Goal: Task Accomplishment & Management: Complete application form

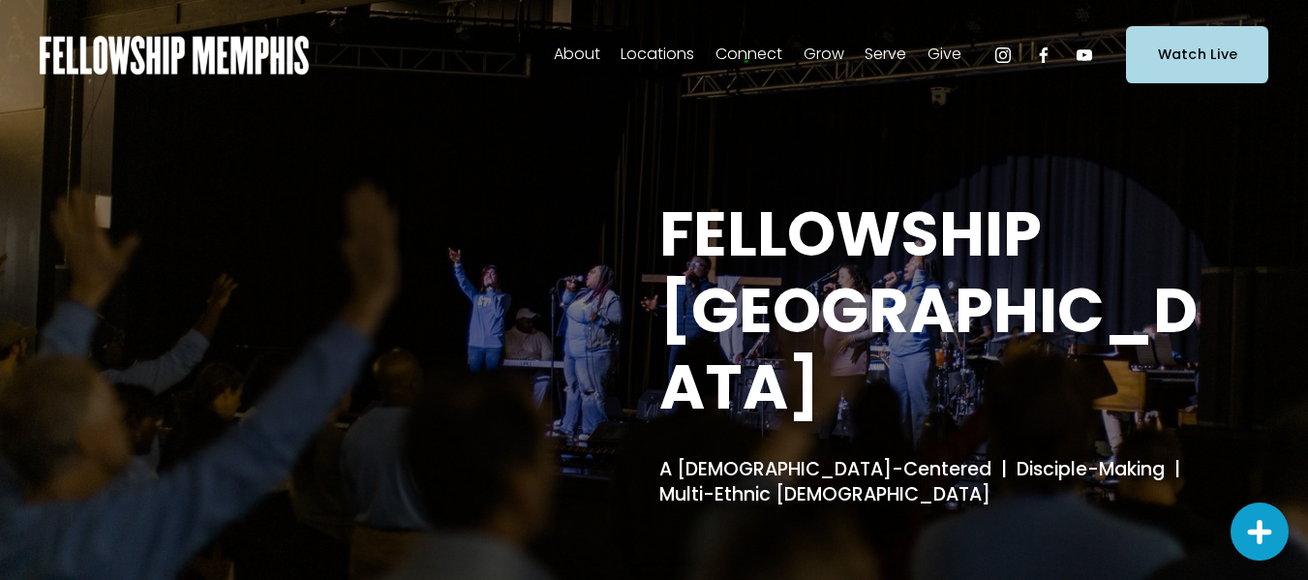
click at [645, 60] on span "Locations" at bounding box center [657, 55] width 74 height 28
click at [0, 0] on span "In-Person" at bounding box center [0, 0] width 0 height 0
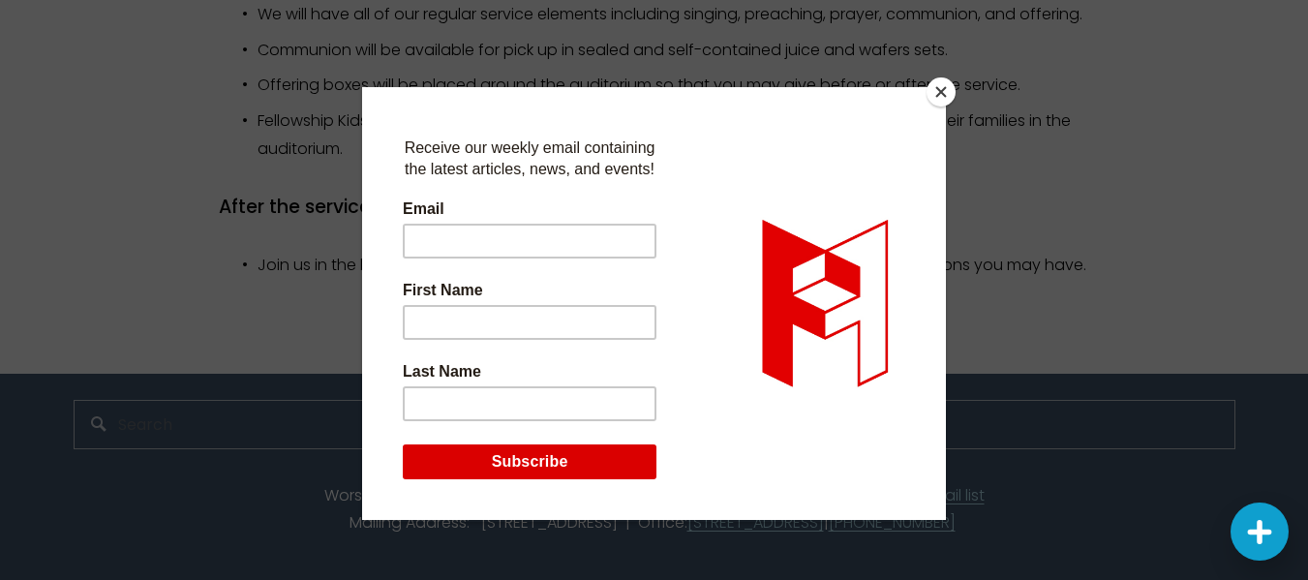
scroll to position [2102, 0]
click at [940, 91] on button "Close" at bounding box center [940, 91] width 29 height 29
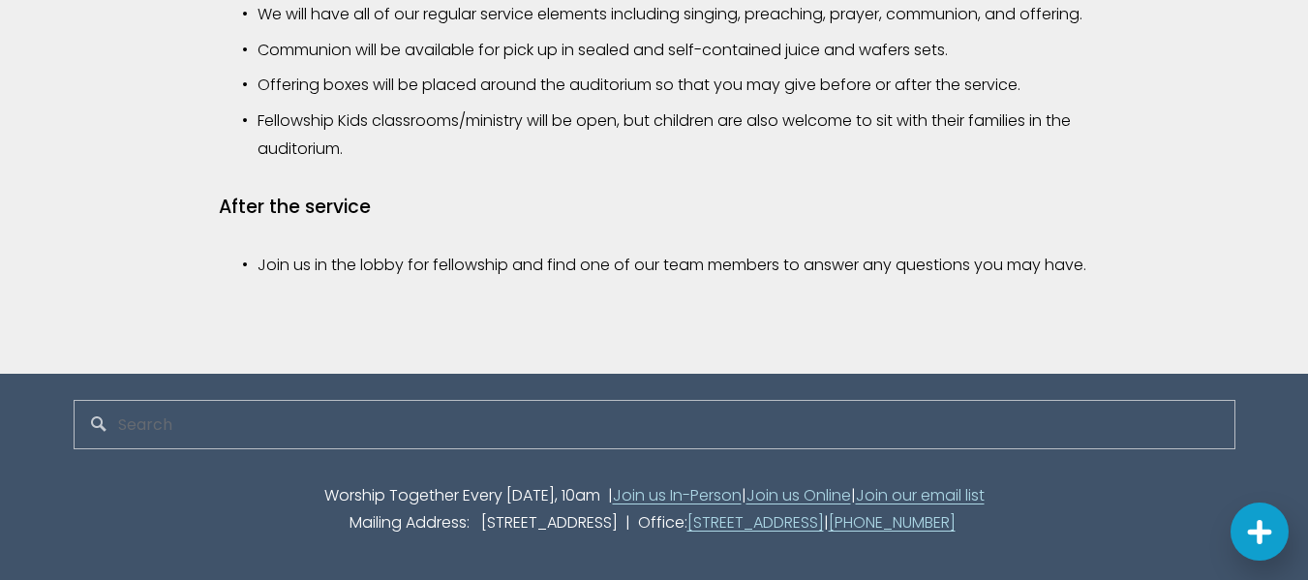
click at [724, 521] on link "[STREET_ADDRESS]" at bounding box center [755, 523] width 136 height 28
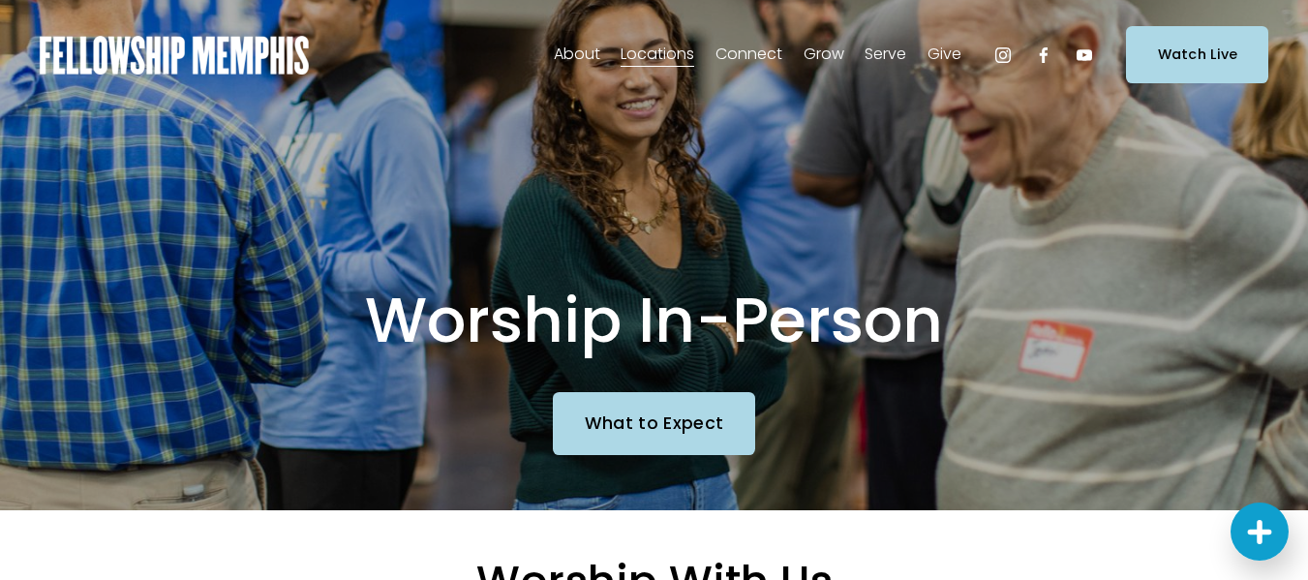
click at [999, 52] on icon "Instagram" at bounding box center [1002, 54] width 19 height 19
click at [0, 0] on span "Contact Us" at bounding box center [0, 0] width 0 height 0
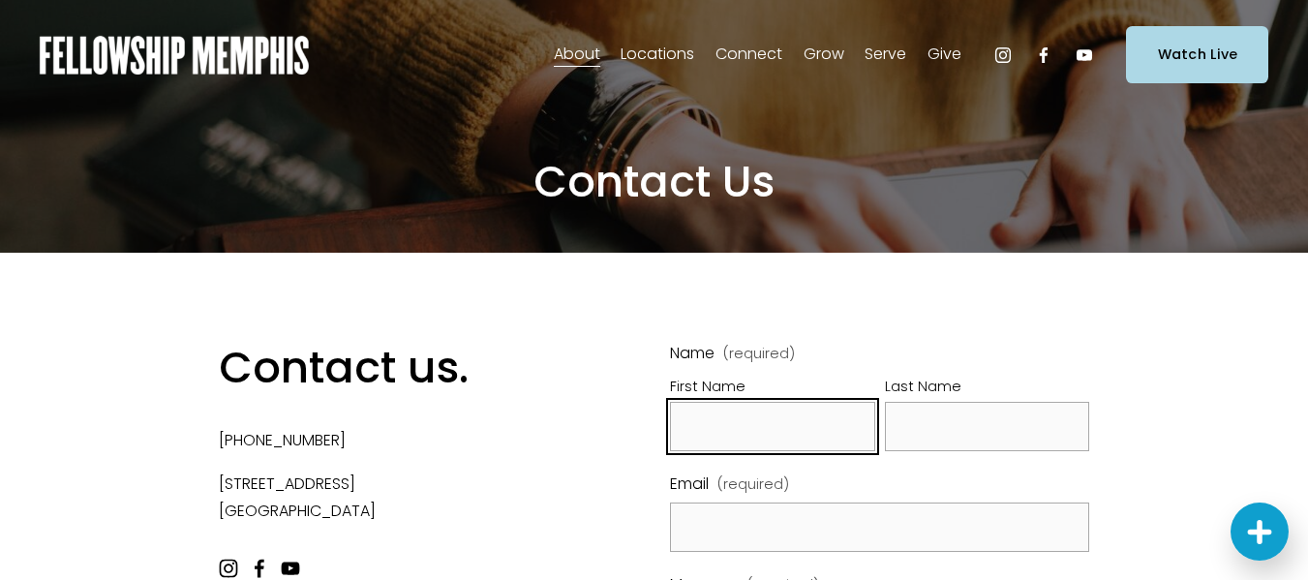
click at [705, 424] on input "First Name" at bounding box center [772, 426] width 205 height 49
type input "Louis"
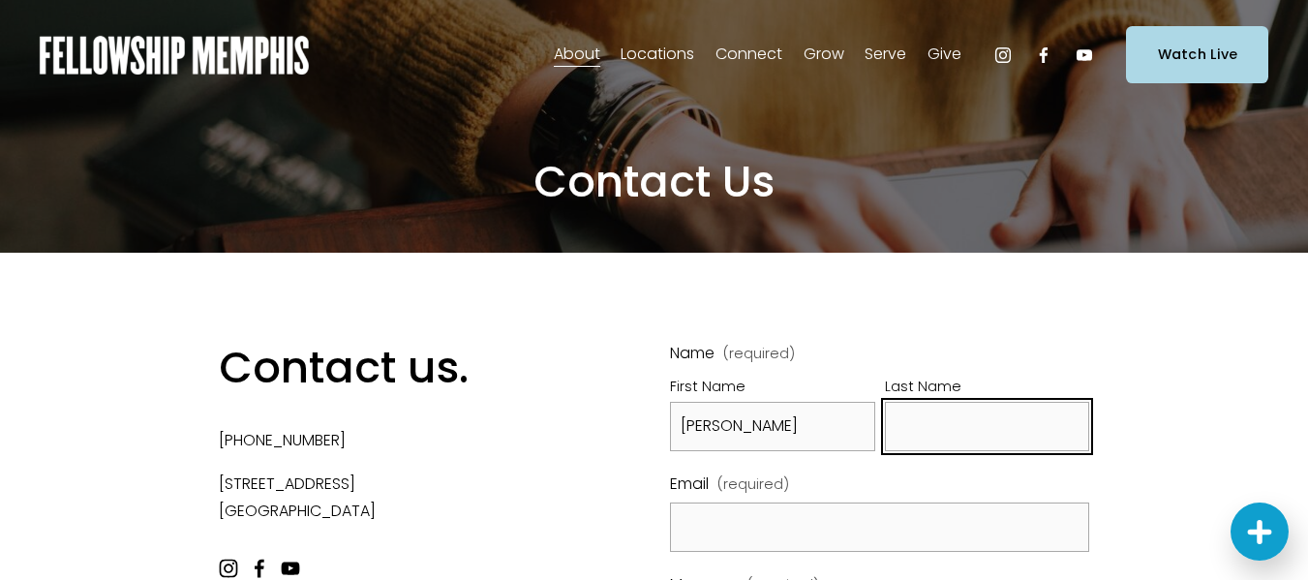
click at [938, 421] on input "Last Name" at bounding box center [987, 426] width 205 height 49
type input "Johnson"
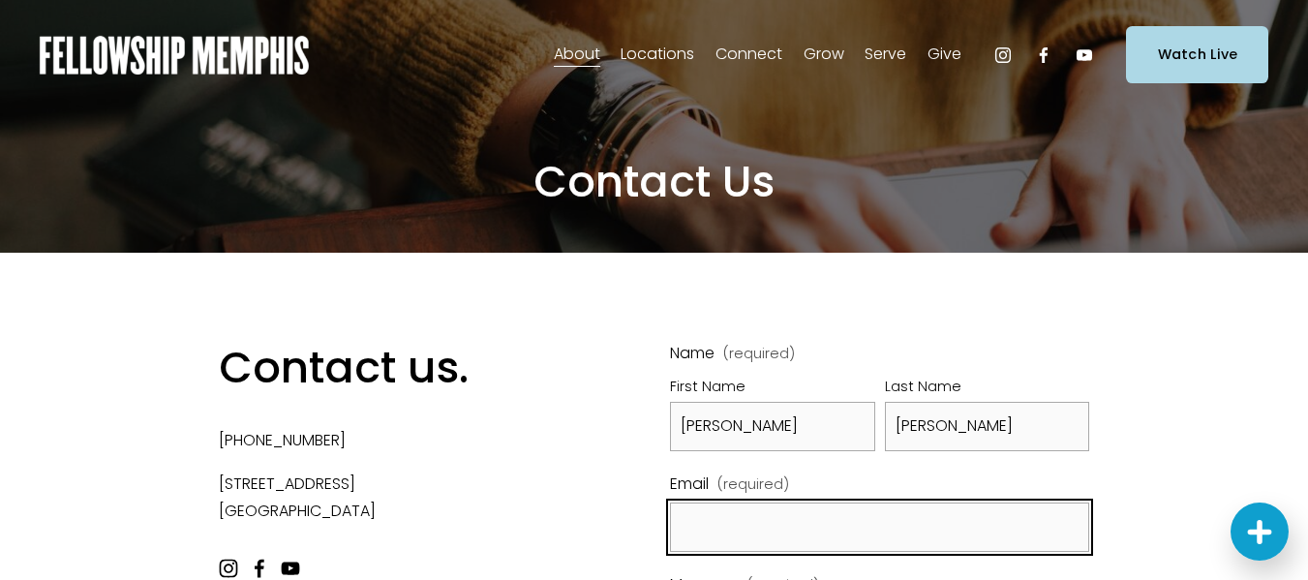
click at [785, 526] on input "Email (required)" at bounding box center [879, 526] width 419 height 49
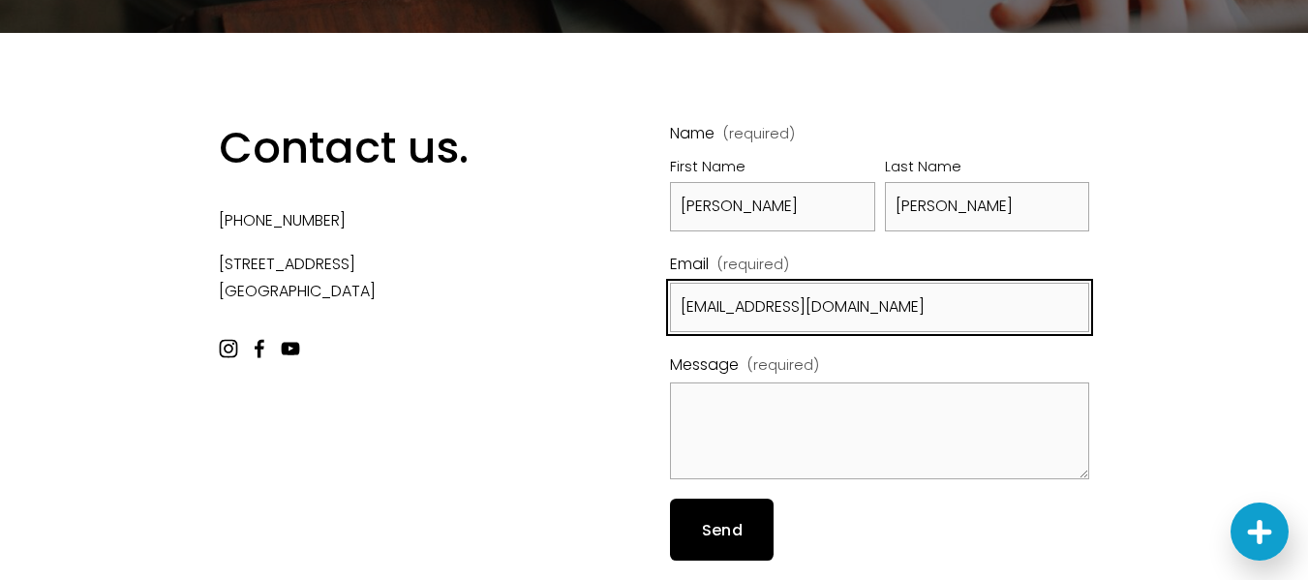
scroll to position [297, 0]
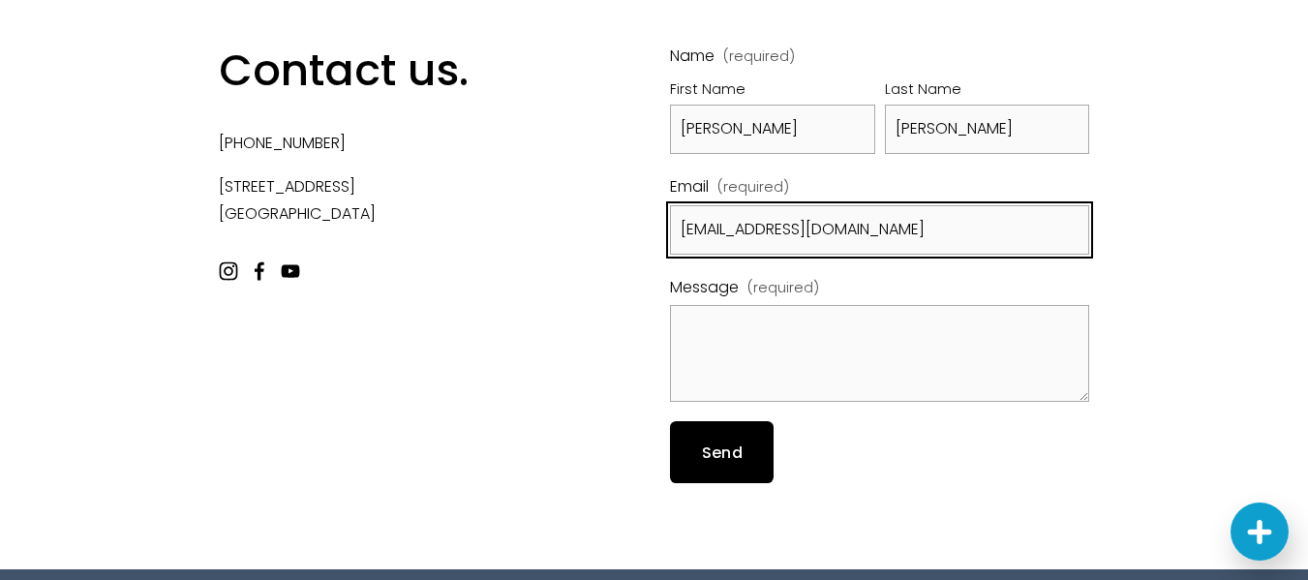
type input "louis.johnson0407@gmail.com"
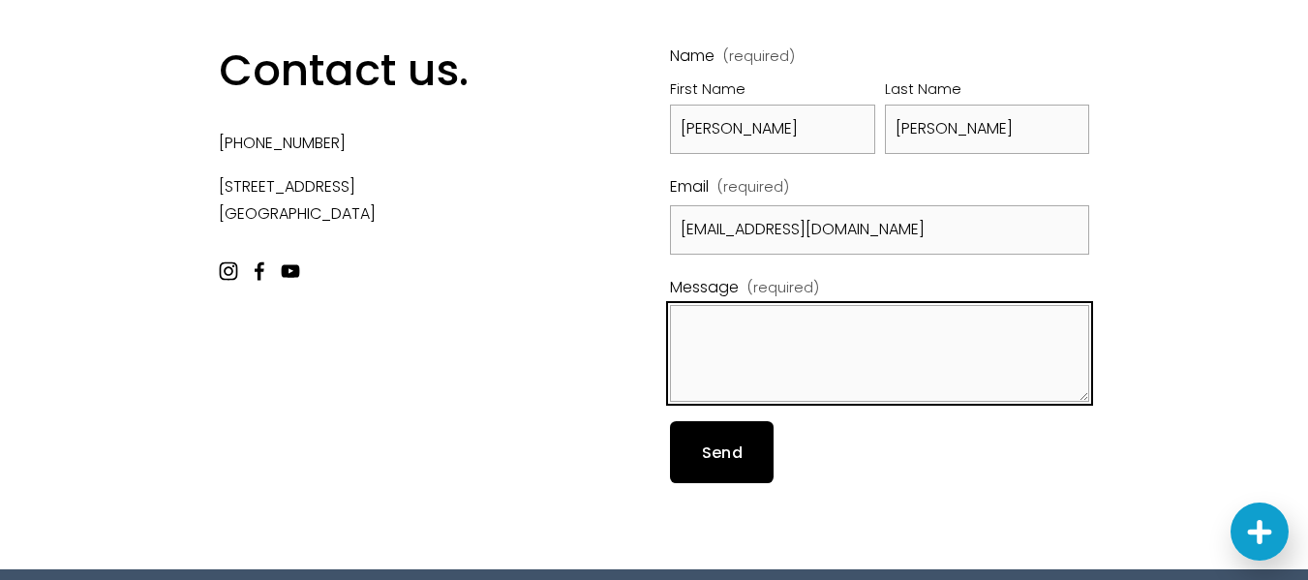
click at [757, 347] on textarea "Message (required)" at bounding box center [879, 353] width 419 height 97
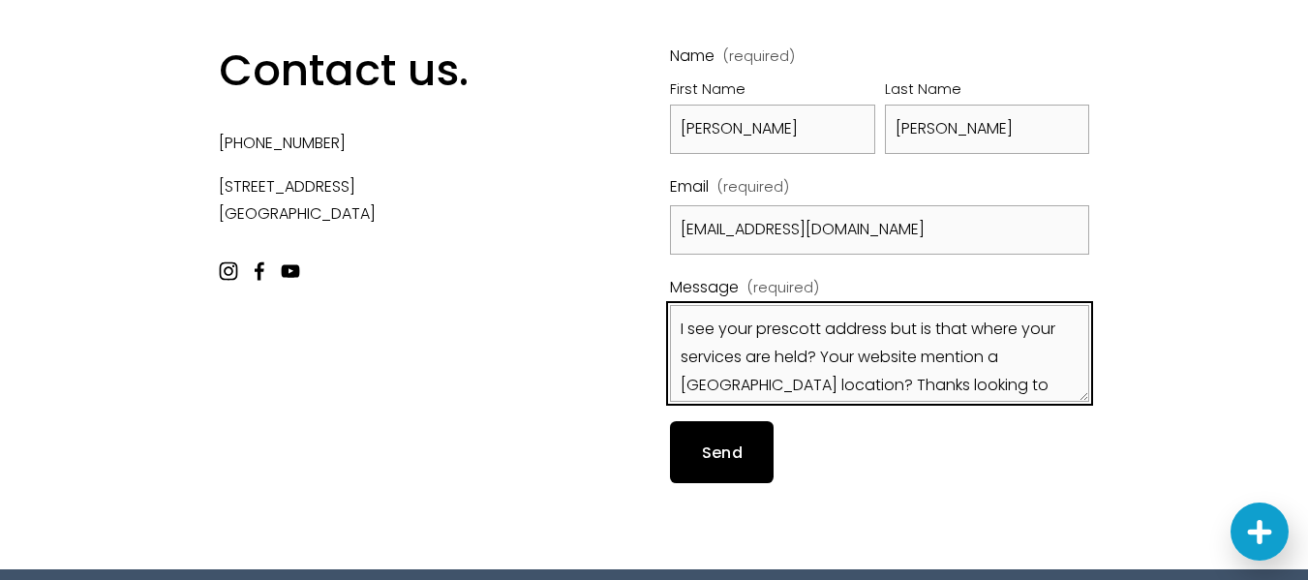
scroll to position [23, 0]
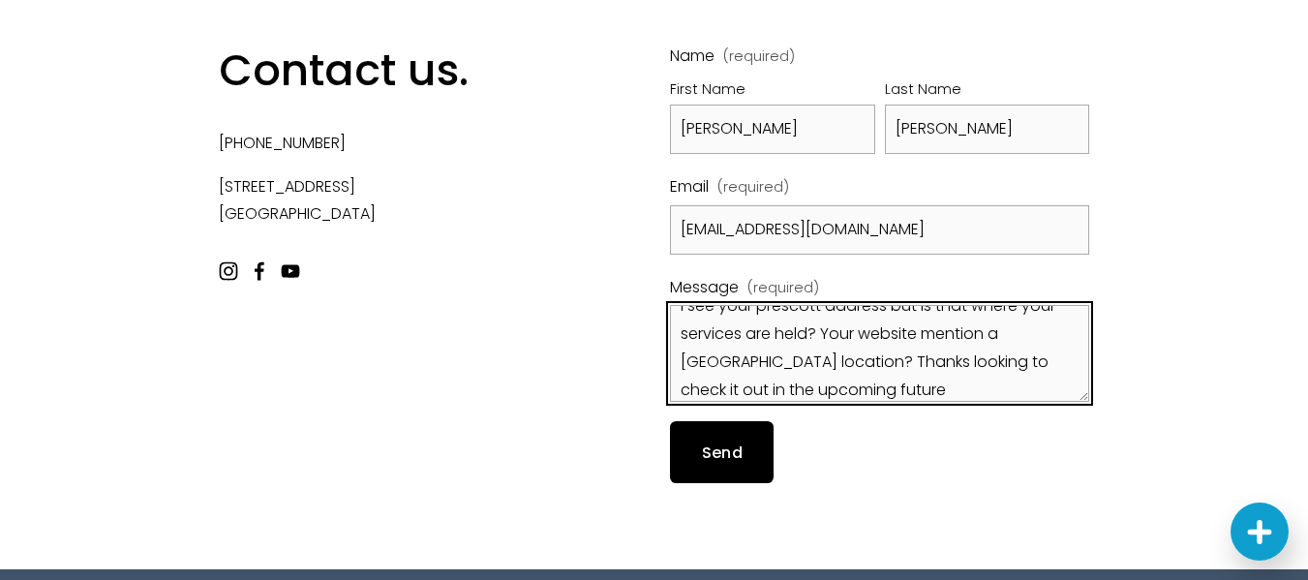
type textarea "I see your prescott address but is that where your services are held? Your webs…"
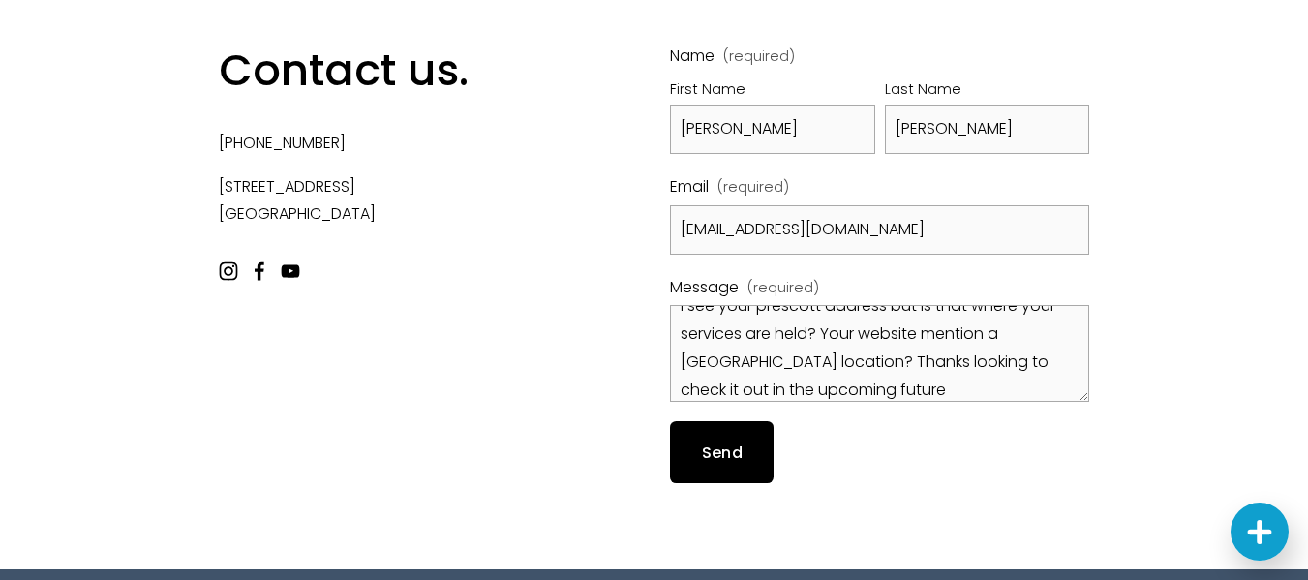
click at [712, 462] on span "Send" at bounding box center [722, 452] width 41 height 22
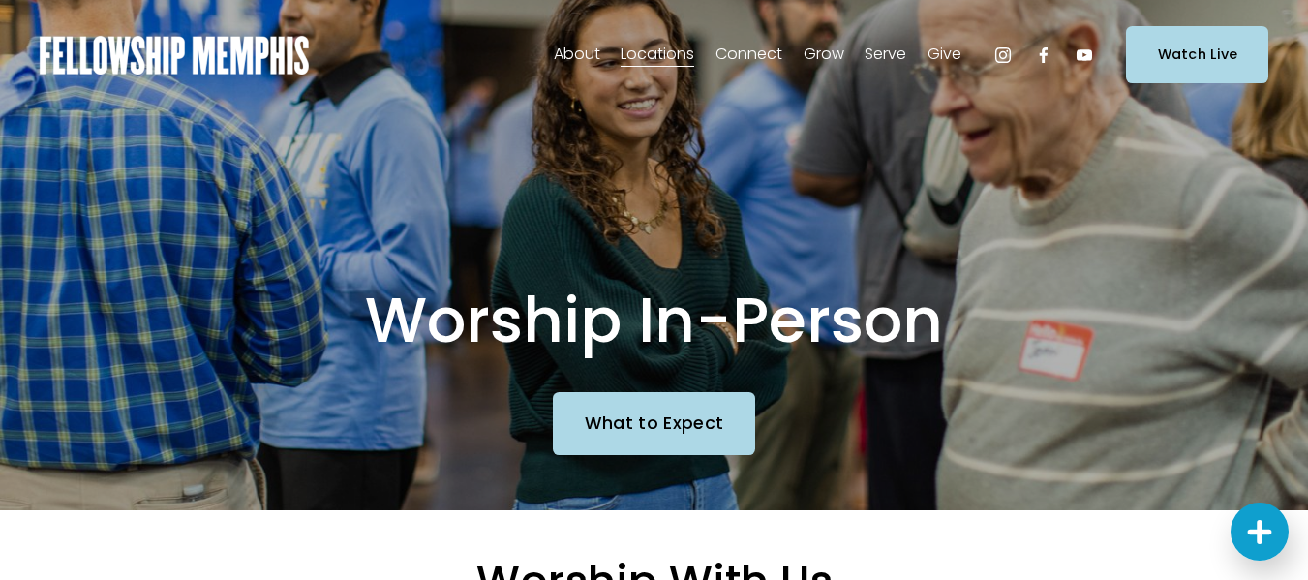
click at [567, 55] on span "About" at bounding box center [577, 55] width 46 height 28
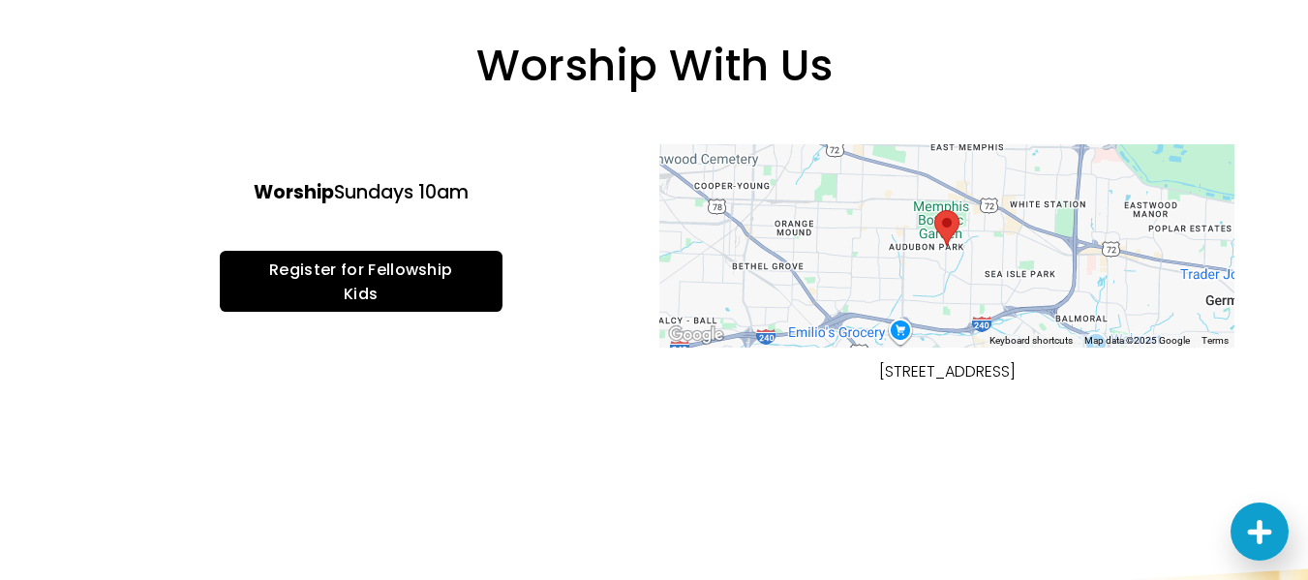
scroll to position [555, 0]
